Goal: Transaction & Acquisition: Purchase product/service

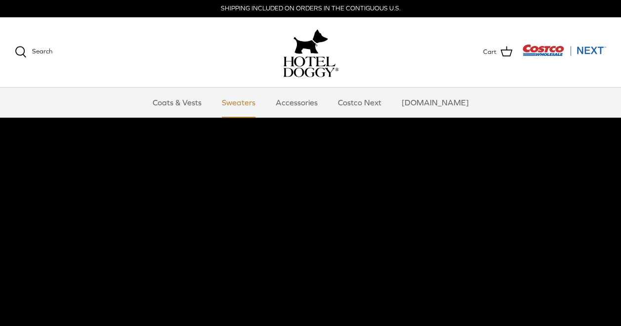
click at [251, 104] on link "Sweaters" at bounding box center [238, 103] width 51 height 30
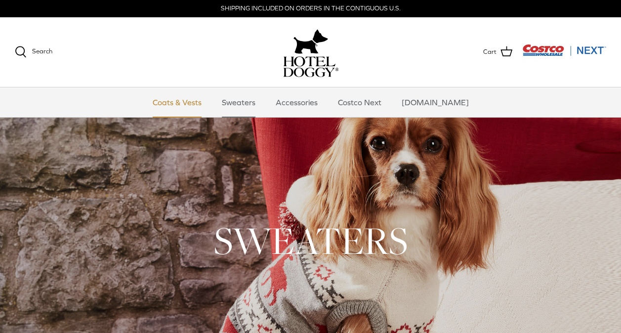
click at [192, 101] on link "Coats & Vests" at bounding box center [177, 103] width 67 height 30
click at [306, 104] on link "Accessories" at bounding box center [297, 103] width 60 height 30
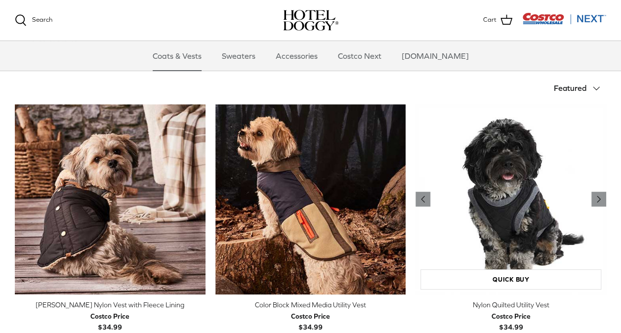
scroll to position [198, 0]
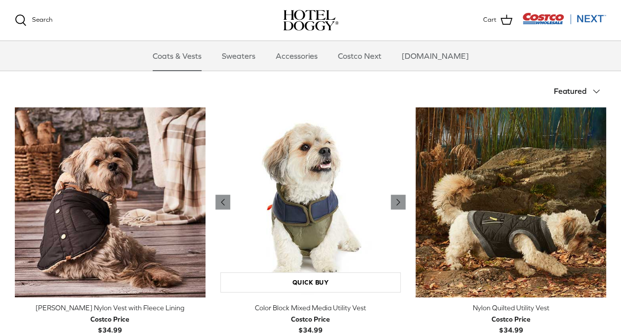
click at [309, 218] on img "Color Block Mixed Media Utility Vest" at bounding box center [311, 202] width 191 height 191
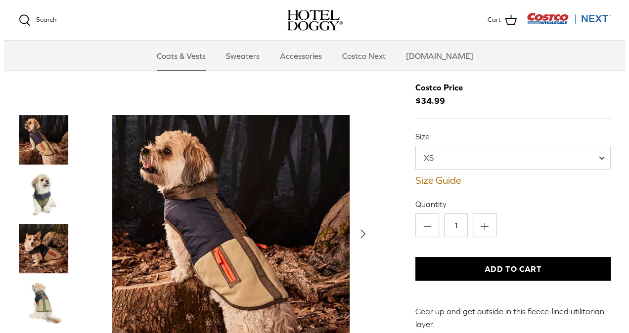
scroll to position [49, 0]
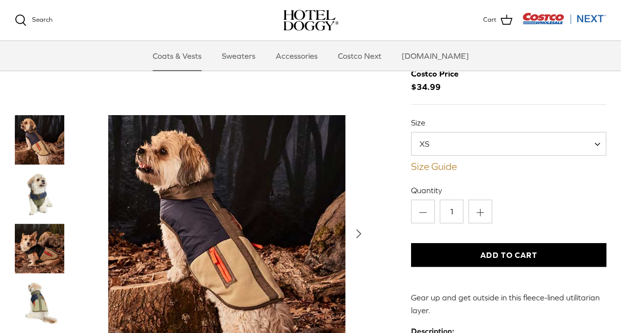
click at [440, 168] on link "Size Guide" at bounding box center [508, 167] width 195 height 12
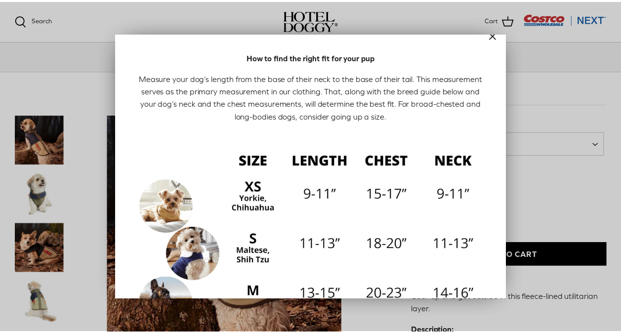
scroll to position [0, 0]
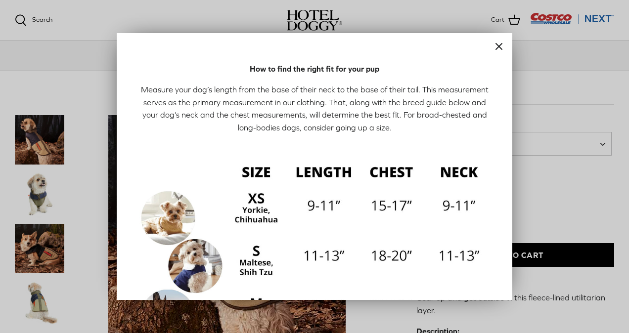
click at [496, 44] on line "Close" at bounding box center [499, 47] width 6 height 6
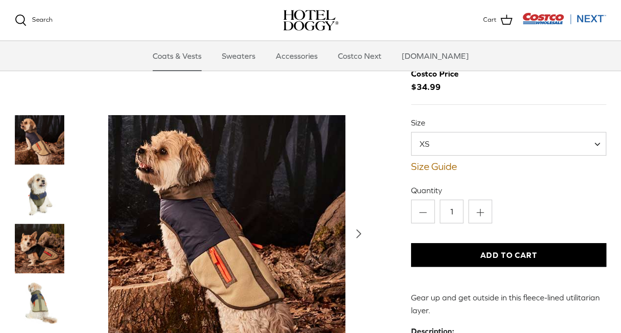
click at [598, 143] on span at bounding box center [601, 144] width 10 height 24
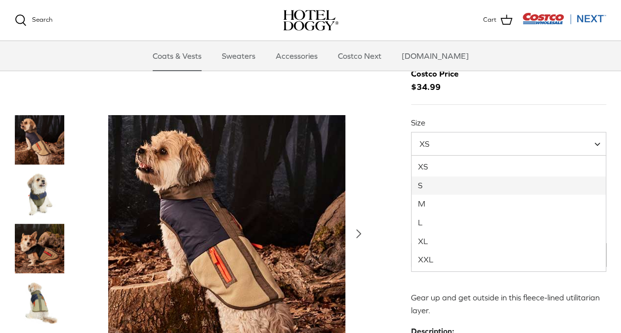
select select "S"
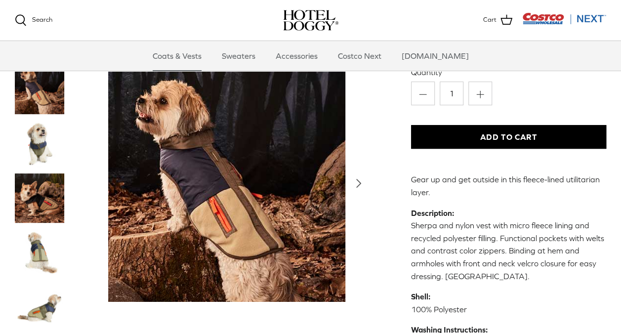
scroll to position [198, 0]
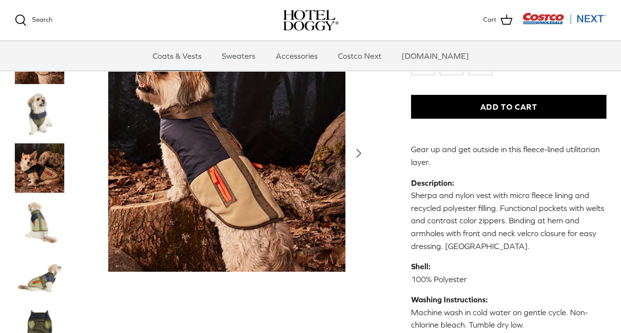
click at [43, 210] on img "Thumbnail Link" at bounding box center [39, 221] width 49 height 49
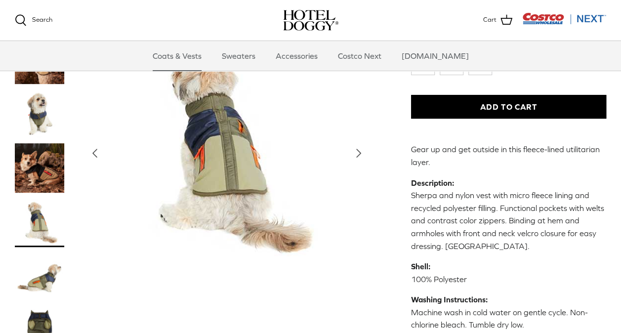
click at [44, 159] on img "Thumbnail Link" at bounding box center [39, 167] width 49 height 49
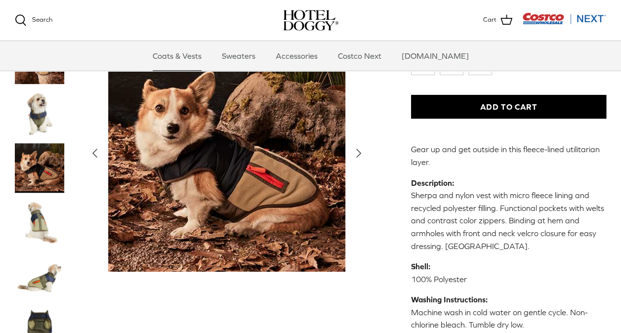
click at [39, 214] on img "Thumbnail Link" at bounding box center [39, 221] width 49 height 49
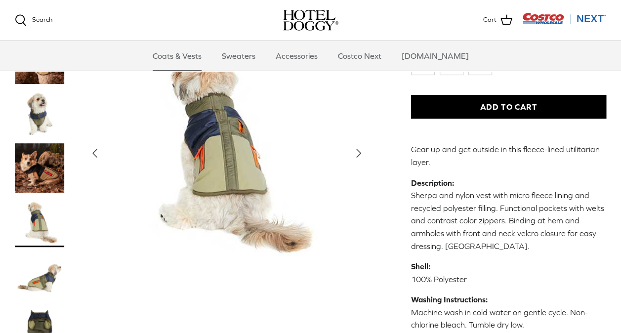
click at [53, 265] on img "Thumbnail Link" at bounding box center [39, 276] width 49 height 49
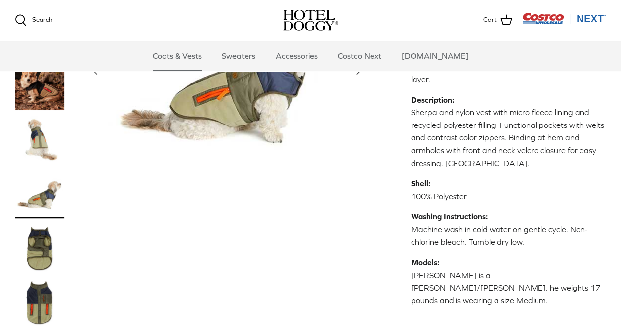
scroll to position [297, 0]
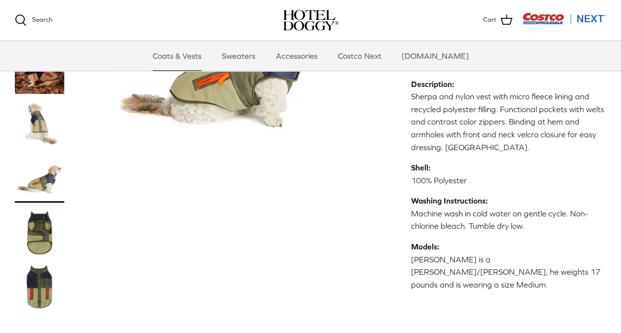
click at [44, 221] on img "Thumbnail Link" at bounding box center [39, 231] width 49 height 49
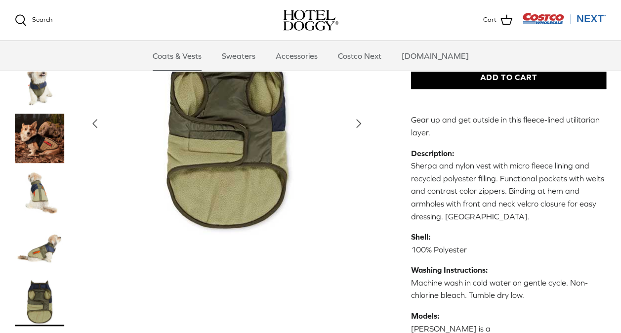
scroll to position [247, 0]
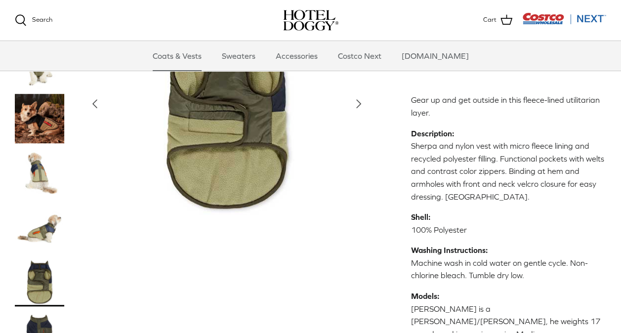
click at [38, 267] on img "Thumbnail Link" at bounding box center [39, 281] width 49 height 49
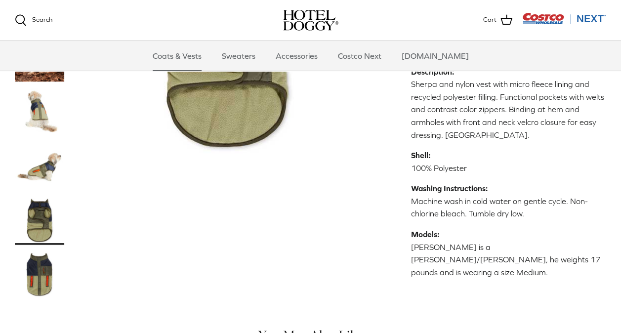
scroll to position [346, 0]
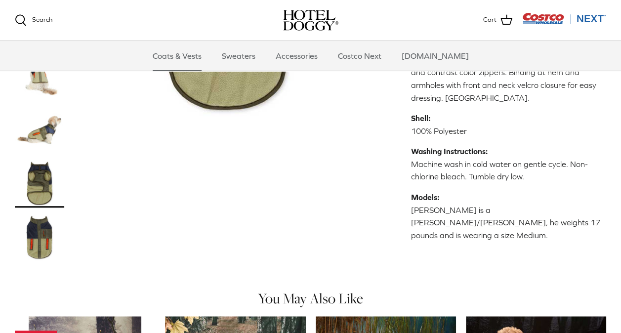
click at [45, 230] on img "Thumbnail Link" at bounding box center [39, 236] width 49 height 49
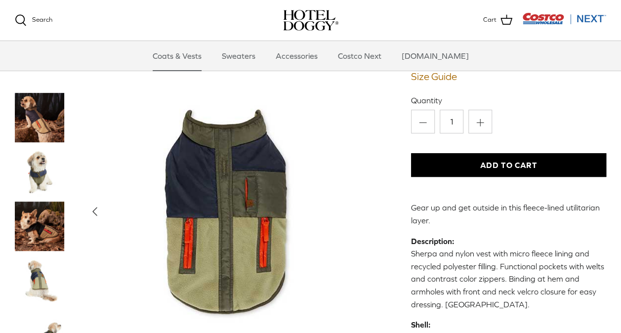
scroll to position [99, 0]
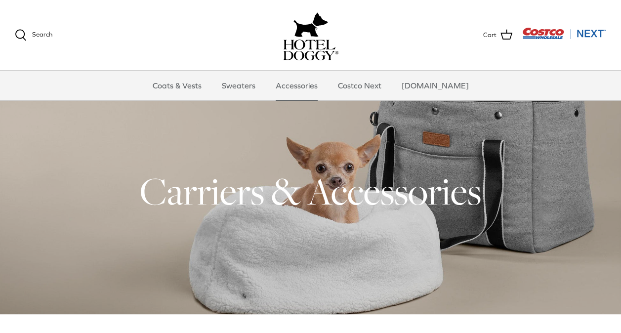
scroll to position [1, 0]
